Goal: Complete application form: Complete application form

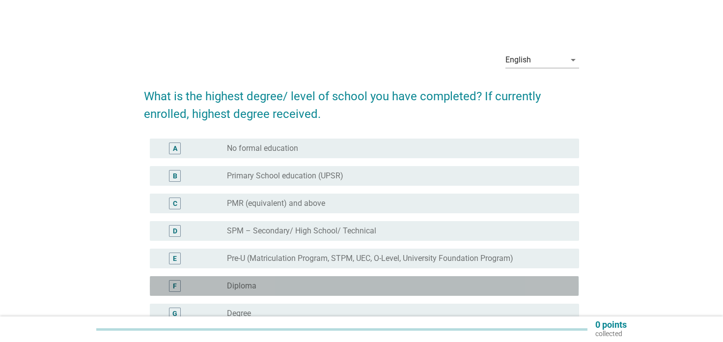
click at [254, 290] on label "Diploma" at bounding box center [241, 286] width 29 height 10
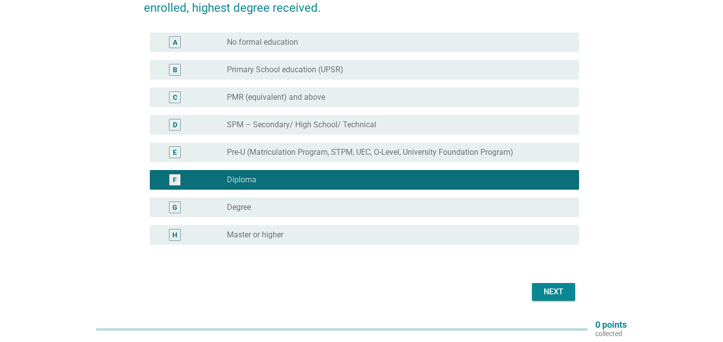
scroll to position [106, 0]
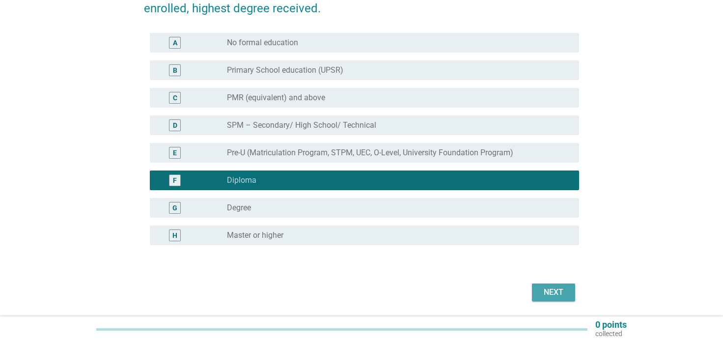
click at [556, 291] on div "Next" at bounding box center [554, 292] width 28 height 12
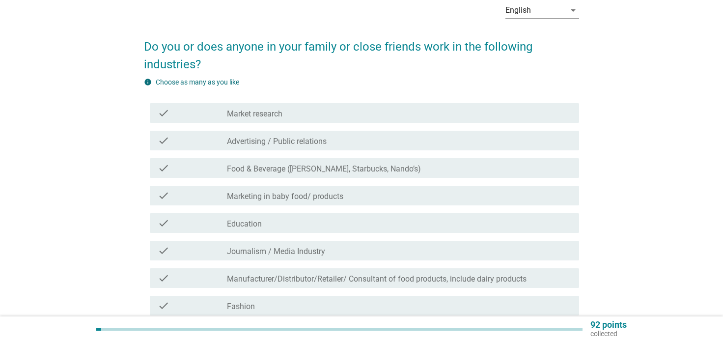
scroll to position [90, 0]
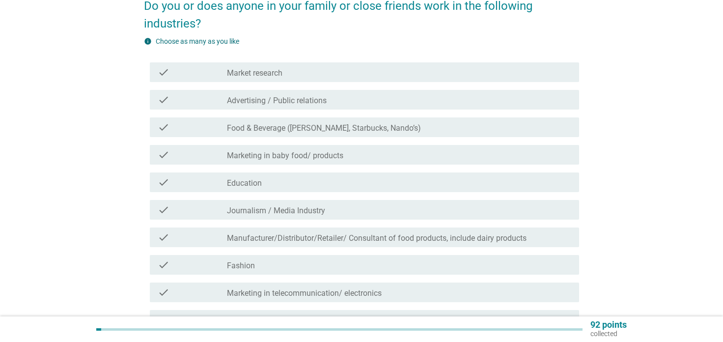
click at [277, 122] on div "check_box_outline_blank Food & Beverage ([PERSON_NAME], Starbucks, Nando’s)" at bounding box center [399, 127] width 344 height 12
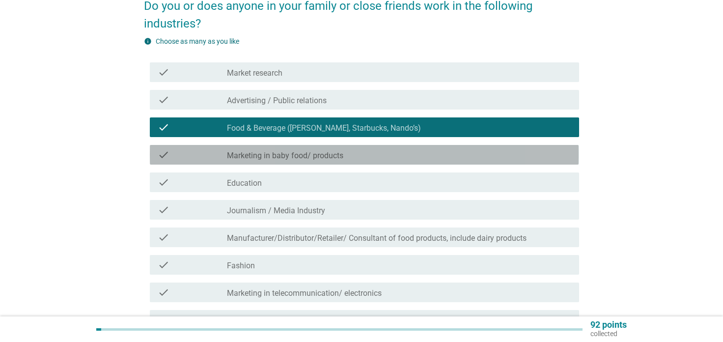
click at [283, 151] on div "check_box_outline_blank Marketing in baby food/ products" at bounding box center [399, 155] width 344 height 12
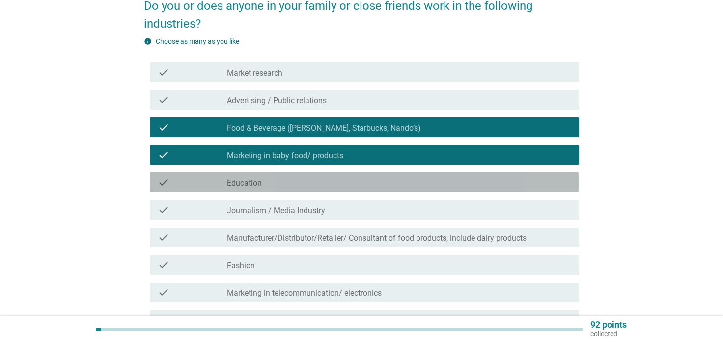
click at [270, 179] on div "check_box_outline_blank Education" at bounding box center [399, 182] width 344 height 12
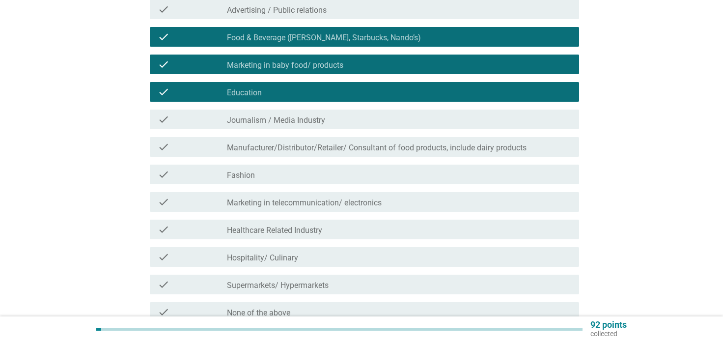
scroll to position [185, 0]
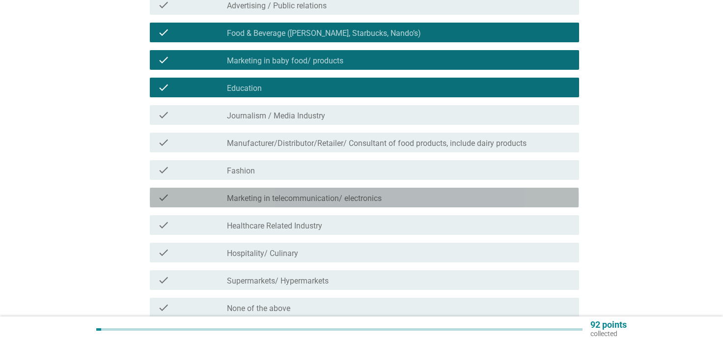
click at [296, 198] on label "Marketing in telecommunication/ electronics" at bounding box center [304, 199] width 155 height 10
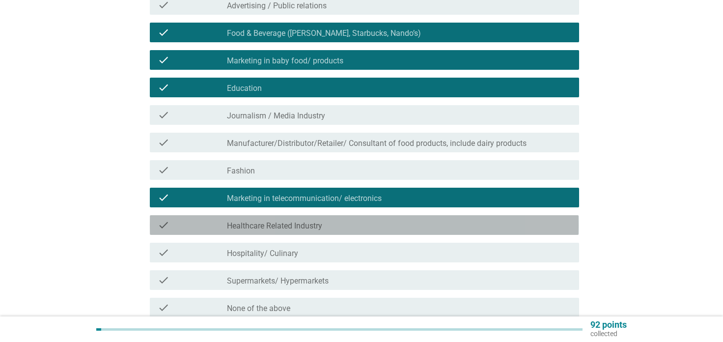
click at [288, 226] on label "Healthcare Related Industry" at bounding box center [274, 226] width 95 height 10
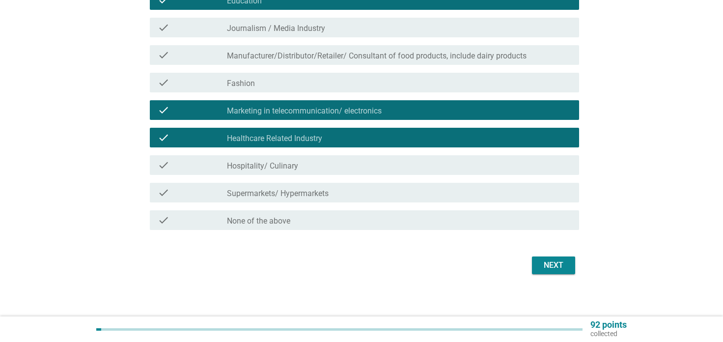
scroll to position [278, 0]
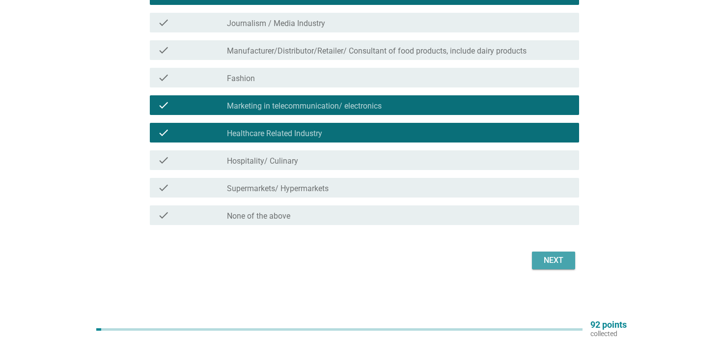
click at [561, 264] on div "Next" at bounding box center [554, 261] width 28 height 12
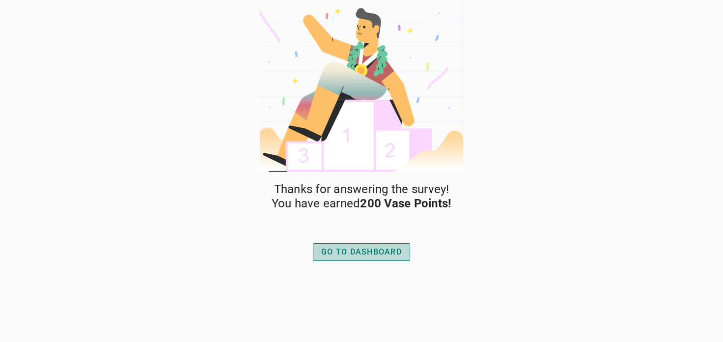
click at [364, 251] on div "GO TO DASHBOARD" at bounding box center [361, 252] width 81 height 12
click at [356, 252] on div "GO TO DASHBOARD" at bounding box center [361, 252] width 81 height 12
